Goal: Find contact information: Find contact information

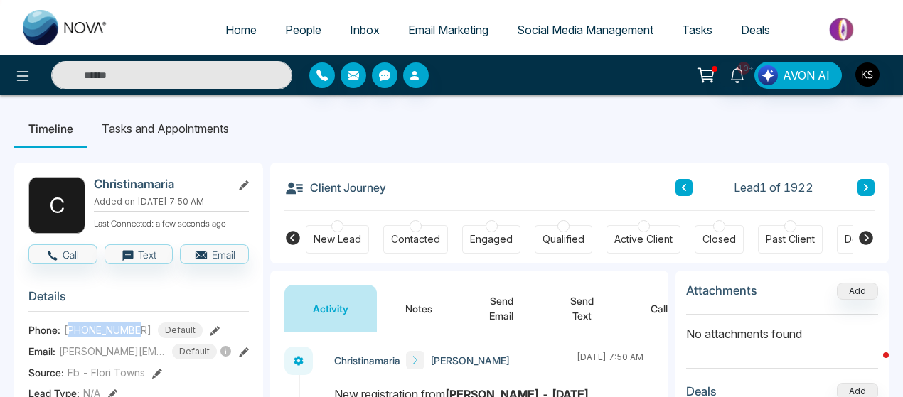
click at [234, 65] on input "text" at bounding box center [171, 75] width 241 height 28
click at [297, 30] on span "People" at bounding box center [303, 30] width 36 height 14
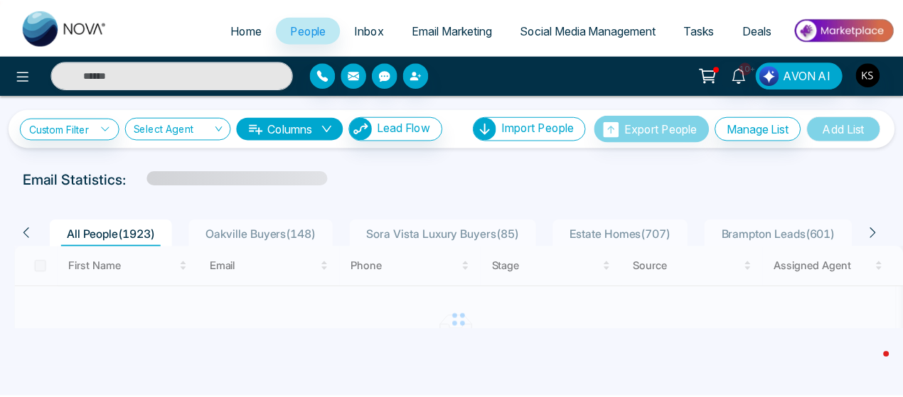
scroll to position [71, 0]
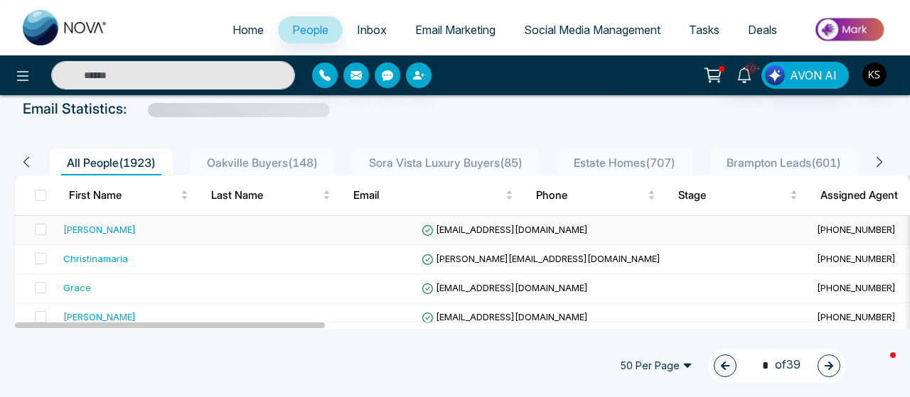
click at [82, 229] on div "[PERSON_NAME]" at bounding box center [99, 230] width 73 height 14
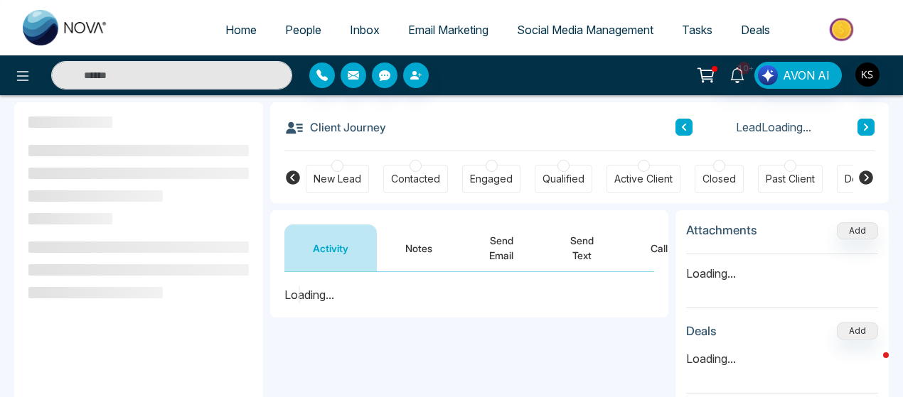
scroll to position [63, 0]
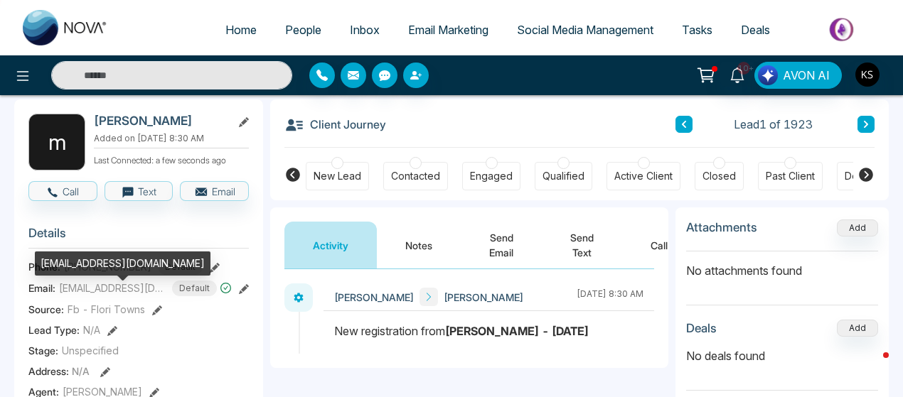
click at [105, 296] on span "[EMAIL_ADDRESS][DOMAIN_NAME]" at bounding box center [112, 288] width 107 height 15
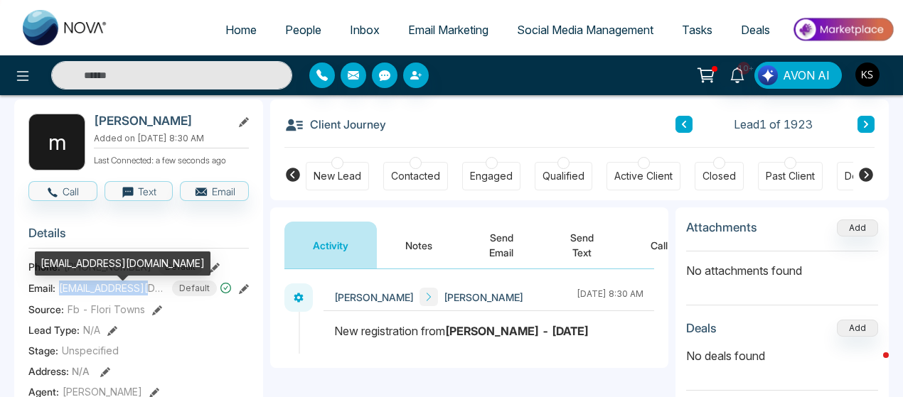
click at [105, 296] on span "[EMAIL_ADDRESS][DOMAIN_NAME]" at bounding box center [112, 288] width 107 height 15
copy span "[EMAIL_ADDRESS][DOMAIN_NAME]"
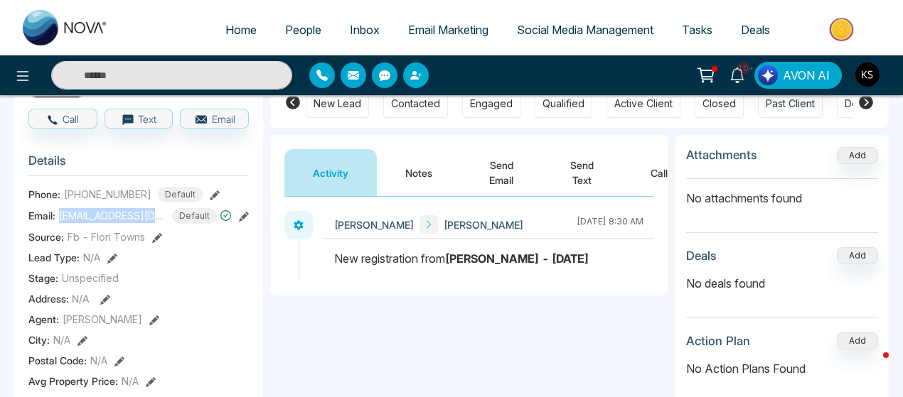
scroll to position [137, 0]
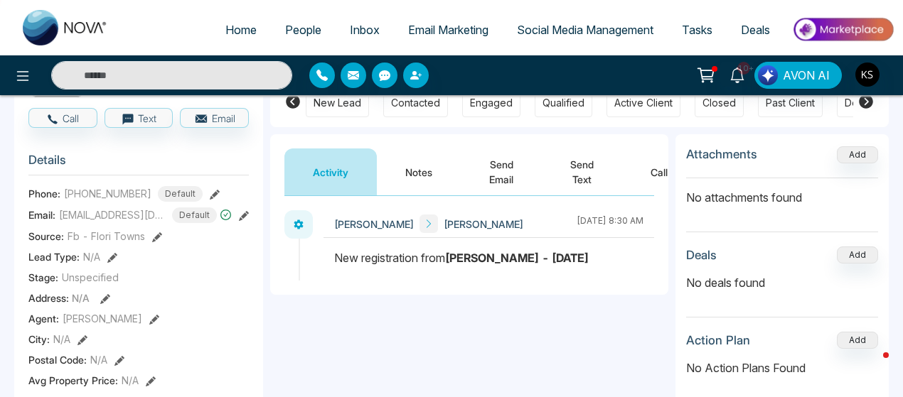
click at [102, 198] on span "[PHONE_NUMBER]" at bounding box center [107, 193] width 87 height 15
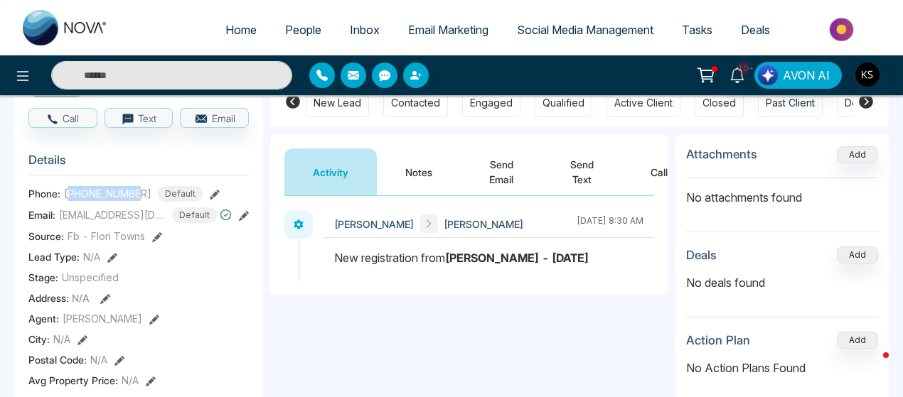
copy span "14167264608"
